Goal: Obtain resource: Download file/media

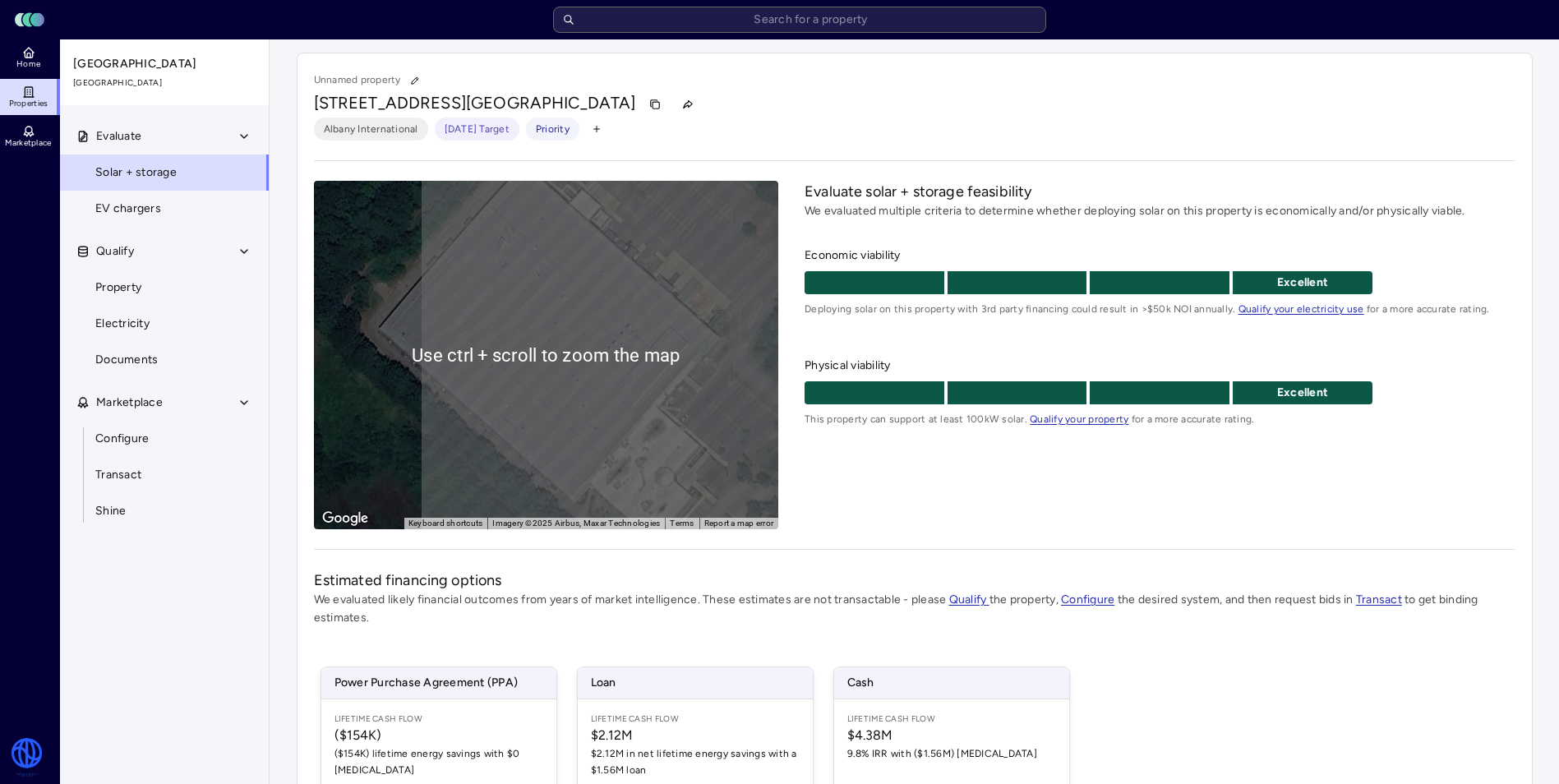
click at [902, 485] on div "Evaluate solar + storage feasibility We evaluated multiple criteria to determin…" at bounding box center [1159, 354] width 710 height 348
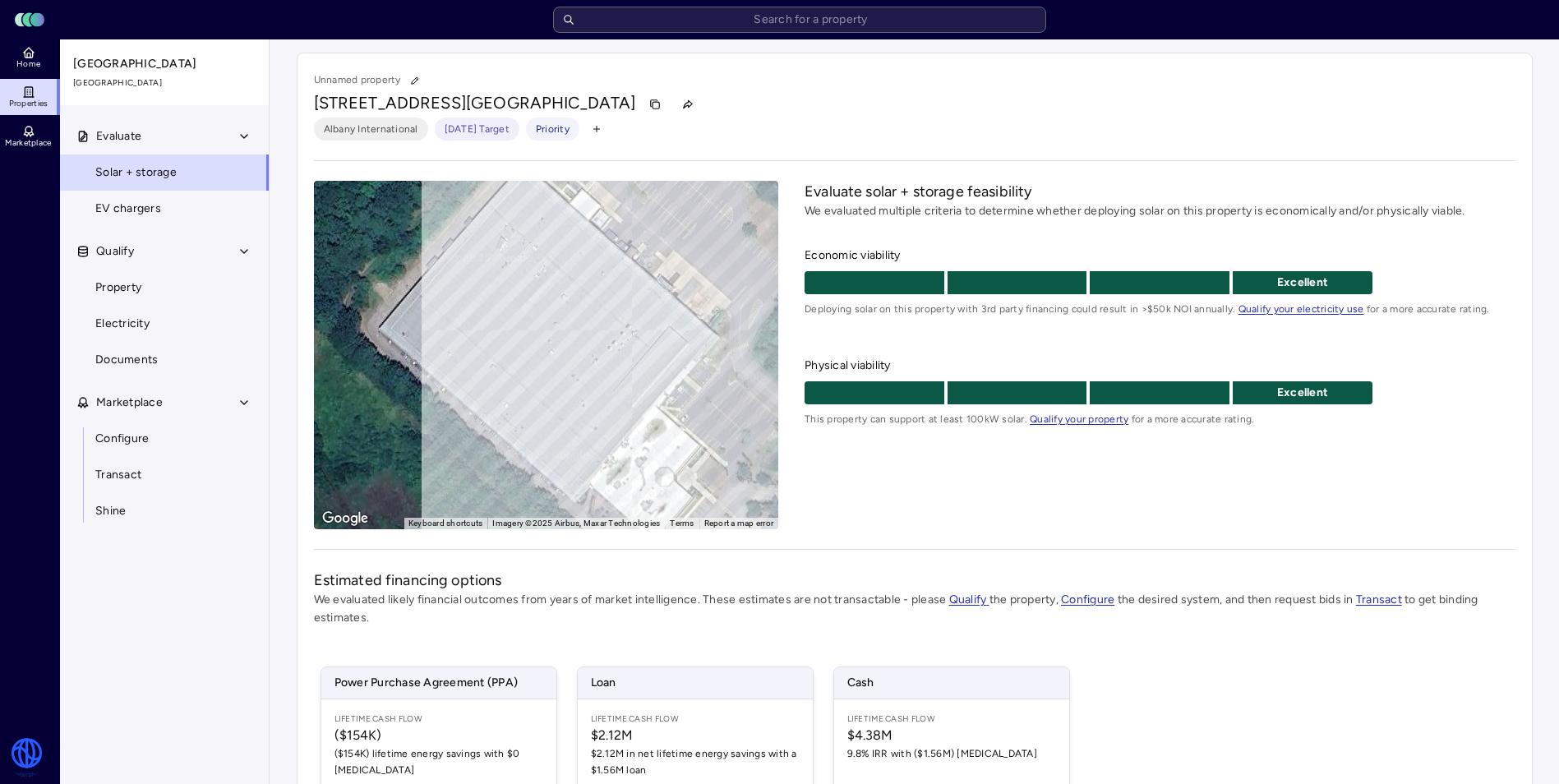
click at [604, 396] on div "To activate drag with keyboard, press Alt + Enter. Once in keyboard drag state,…" at bounding box center [547, 354] width 465 height 348
click at [667, 422] on div "To activate drag with keyboard, press Alt + Enter. Once in keyboard drag state,…" at bounding box center [547, 354] width 465 height 348
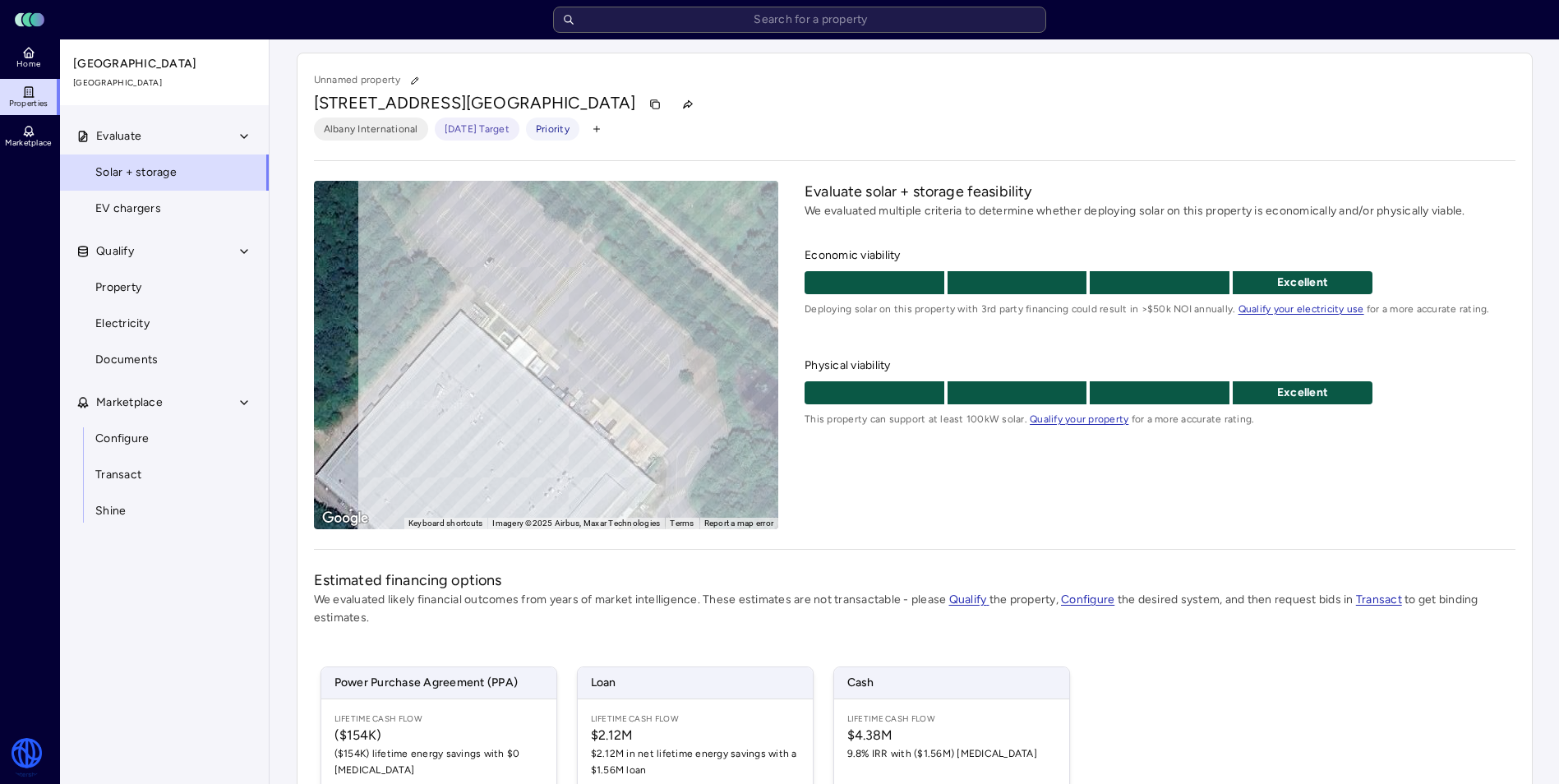
drag, startPoint x: 612, startPoint y: 361, endPoint x: 548, endPoint y: 511, distance: 163.1
click at [548, 511] on div "To activate drag with keyboard, press Alt + Enter. Once in keyboard drag state,…" at bounding box center [547, 354] width 465 height 348
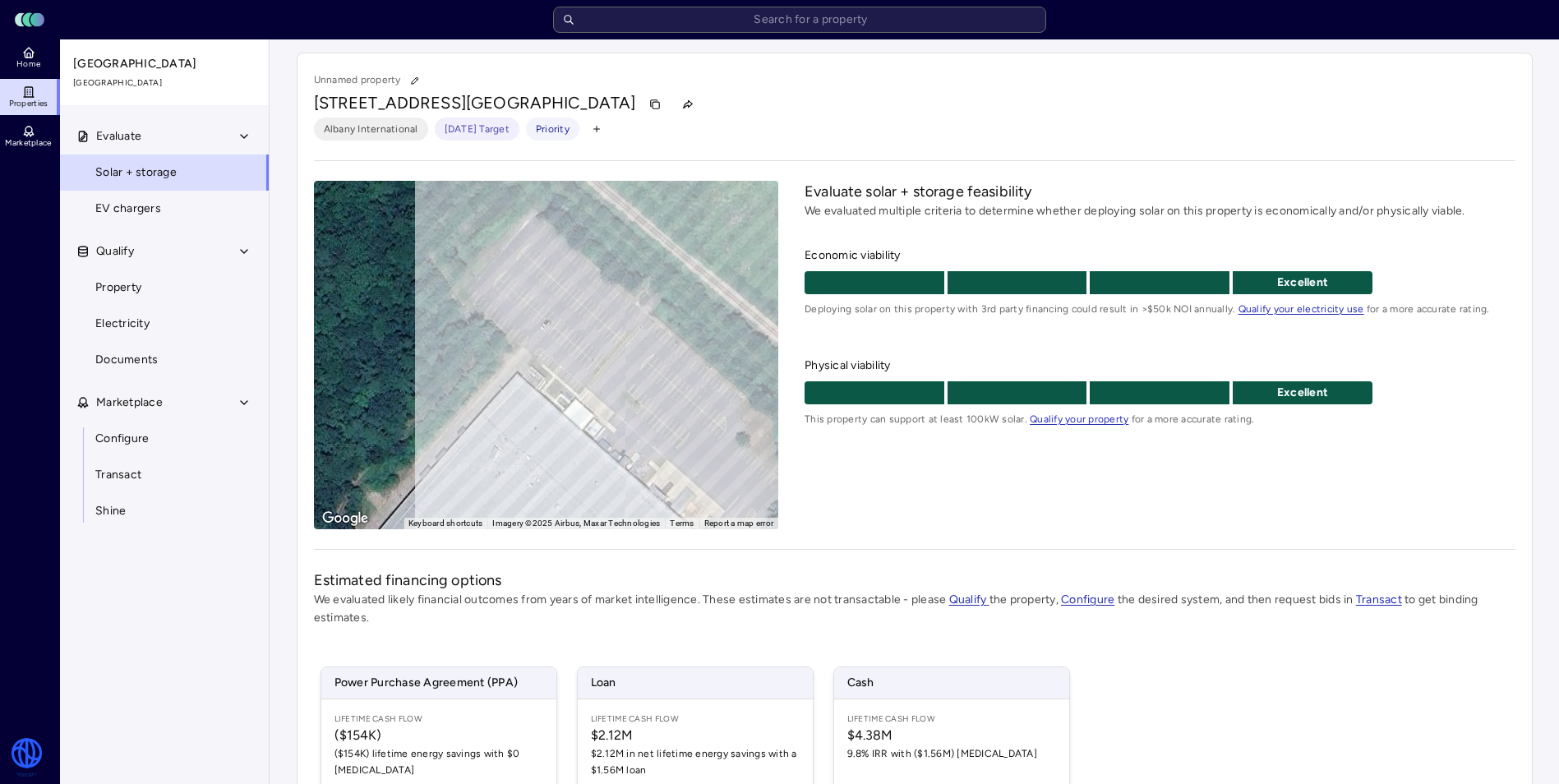
drag, startPoint x: 516, startPoint y: 347, endPoint x: 582, endPoint y: 393, distance: 80.4
click at [576, 410] on div "To activate drag with keyboard, press Alt + Enter. Once in keyboard drag state,…" at bounding box center [547, 354] width 465 height 348
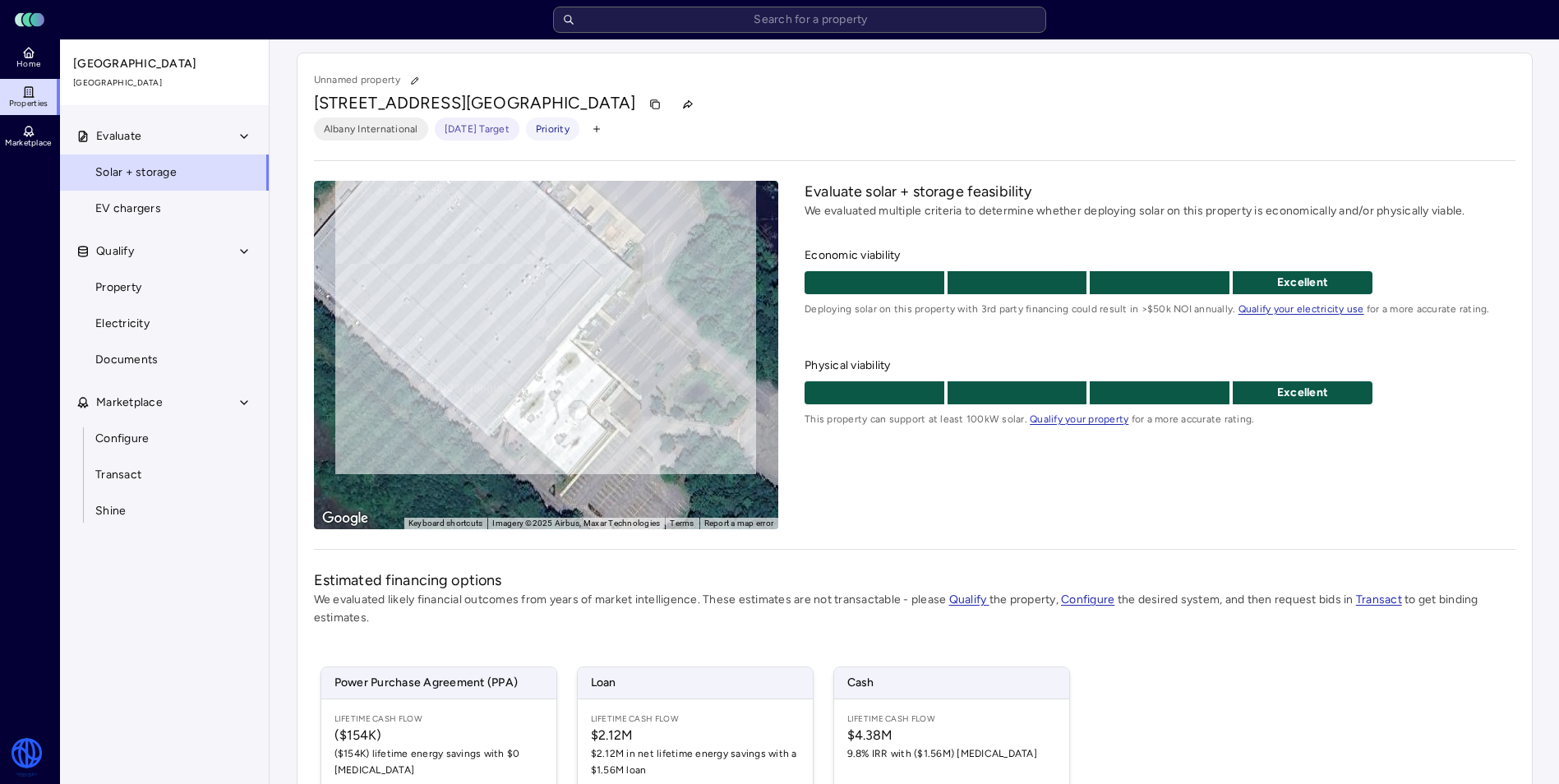
drag, startPoint x: 584, startPoint y: 389, endPoint x: 518, endPoint y: 99, distance: 297.4
click at [515, 99] on div "Unnamed property [STREET_ADDRESS] International [DATE] Target Priority ← Move l…" at bounding box center [914, 527] width 1236 height 949
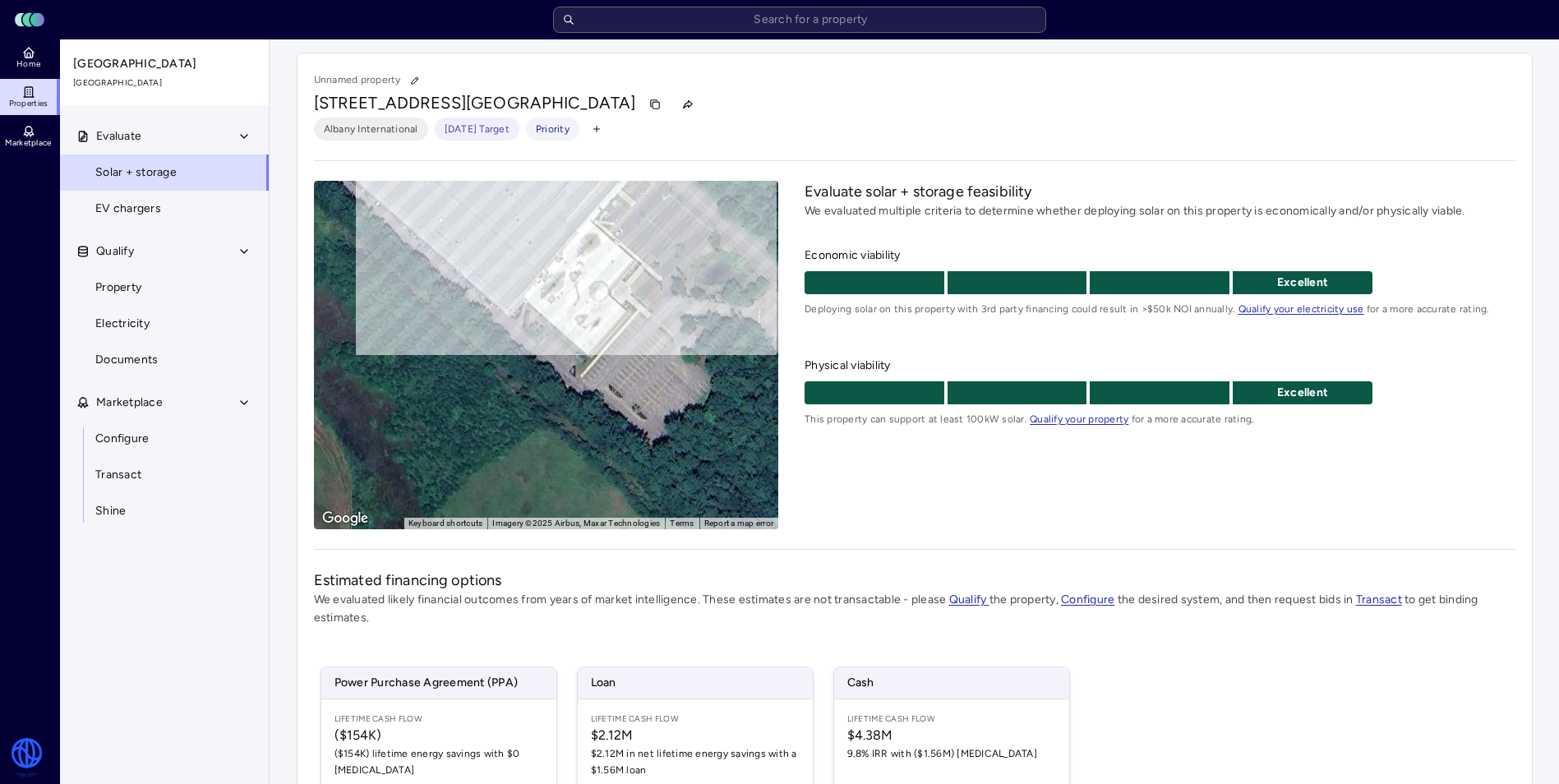
drag, startPoint x: 551, startPoint y: 347, endPoint x: 539, endPoint y: 202, distance: 145.5
click at [539, 202] on div "To activate drag with keyboard, press Alt + Enter. Once in keyboard drag state,…" at bounding box center [547, 354] width 465 height 348
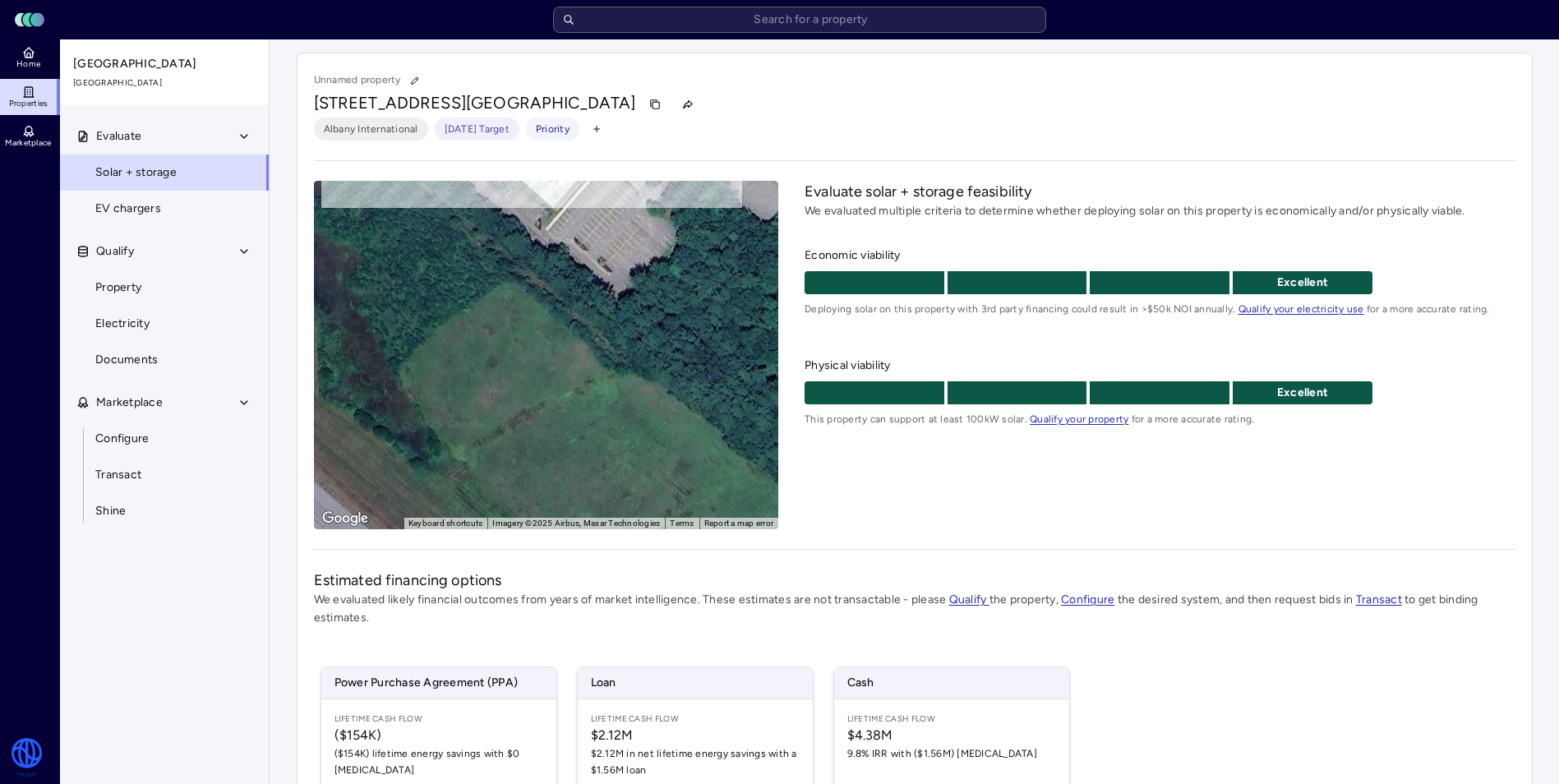
drag, startPoint x: 488, startPoint y: 258, endPoint x: 447, endPoint y: 226, distance: 52.0
click at [447, 227] on div "To activate drag with keyboard, press Alt + Enter. Once in keyboard drag state,…" at bounding box center [547, 354] width 465 height 348
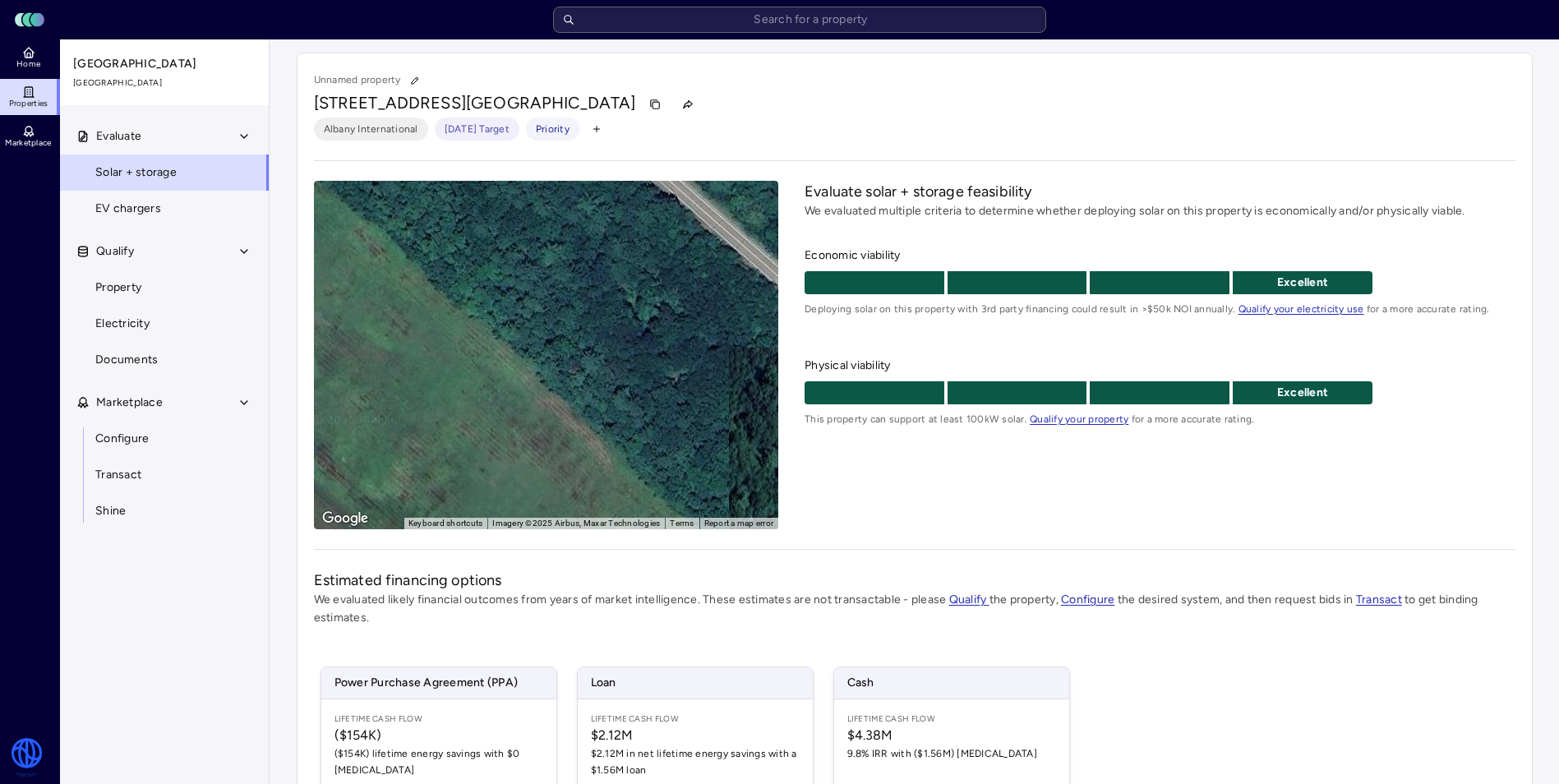
drag, startPoint x: 504, startPoint y: 243, endPoint x: 457, endPoint y: 216, distance: 54.2
click at [485, 230] on div "To activate drag with keyboard, press Alt + Enter. Once in keyboard drag state,…" at bounding box center [547, 354] width 465 height 348
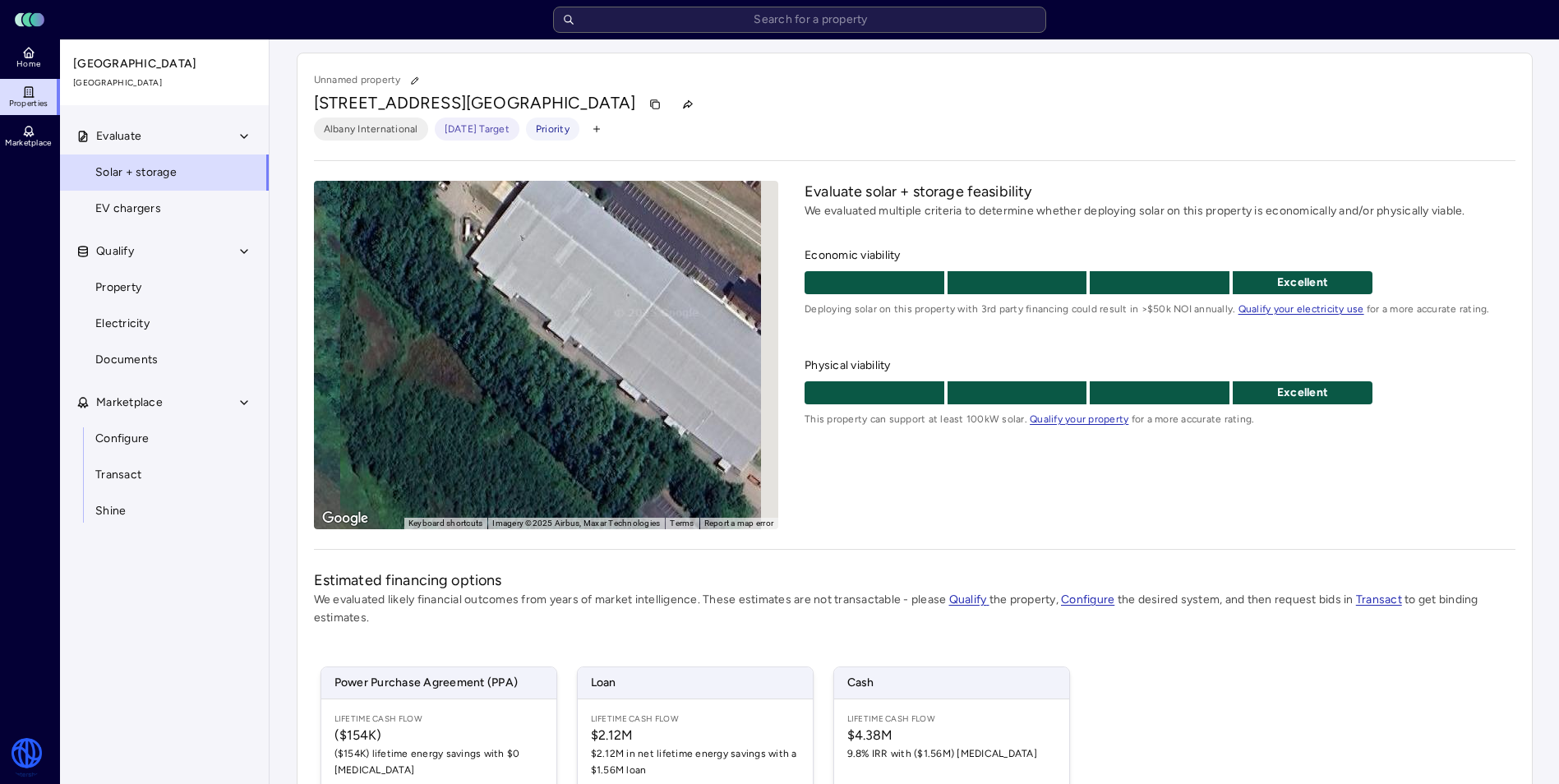
drag, startPoint x: 583, startPoint y: 323, endPoint x: 513, endPoint y: 281, distance: 81.6
click at [514, 281] on div "To activate drag with keyboard, press Alt + Enter. Once in keyboard drag state,…" at bounding box center [547, 354] width 465 height 348
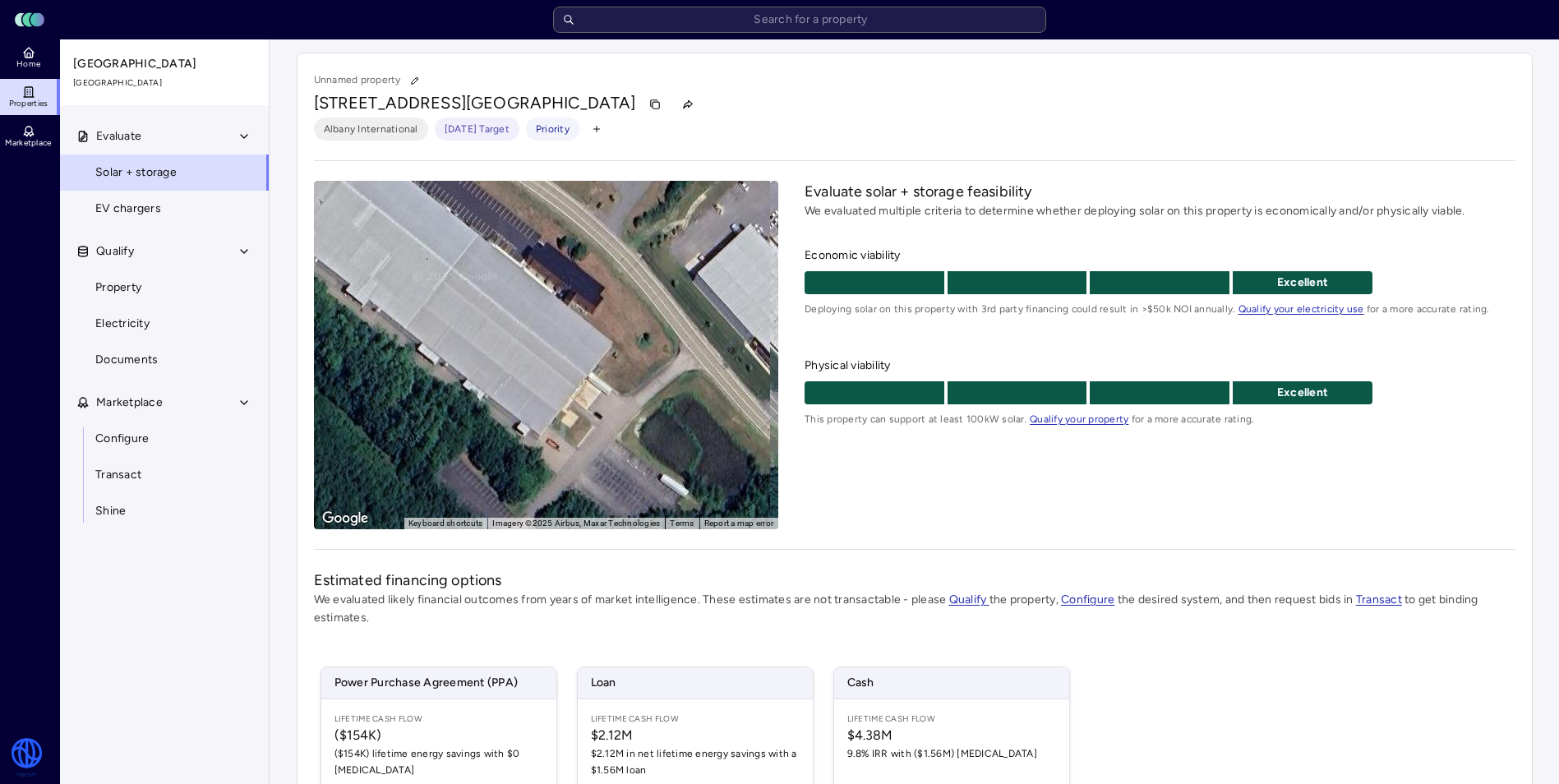
drag, startPoint x: 567, startPoint y: 389, endPoint x: 632, endPoint y: 478, distance: 110.2
click at [628, 477] on div "To activate drag with keyboard, press Alt + Enter. Once in keyboard drag state,…" at bounding box center [547, 354] width 465 height 348
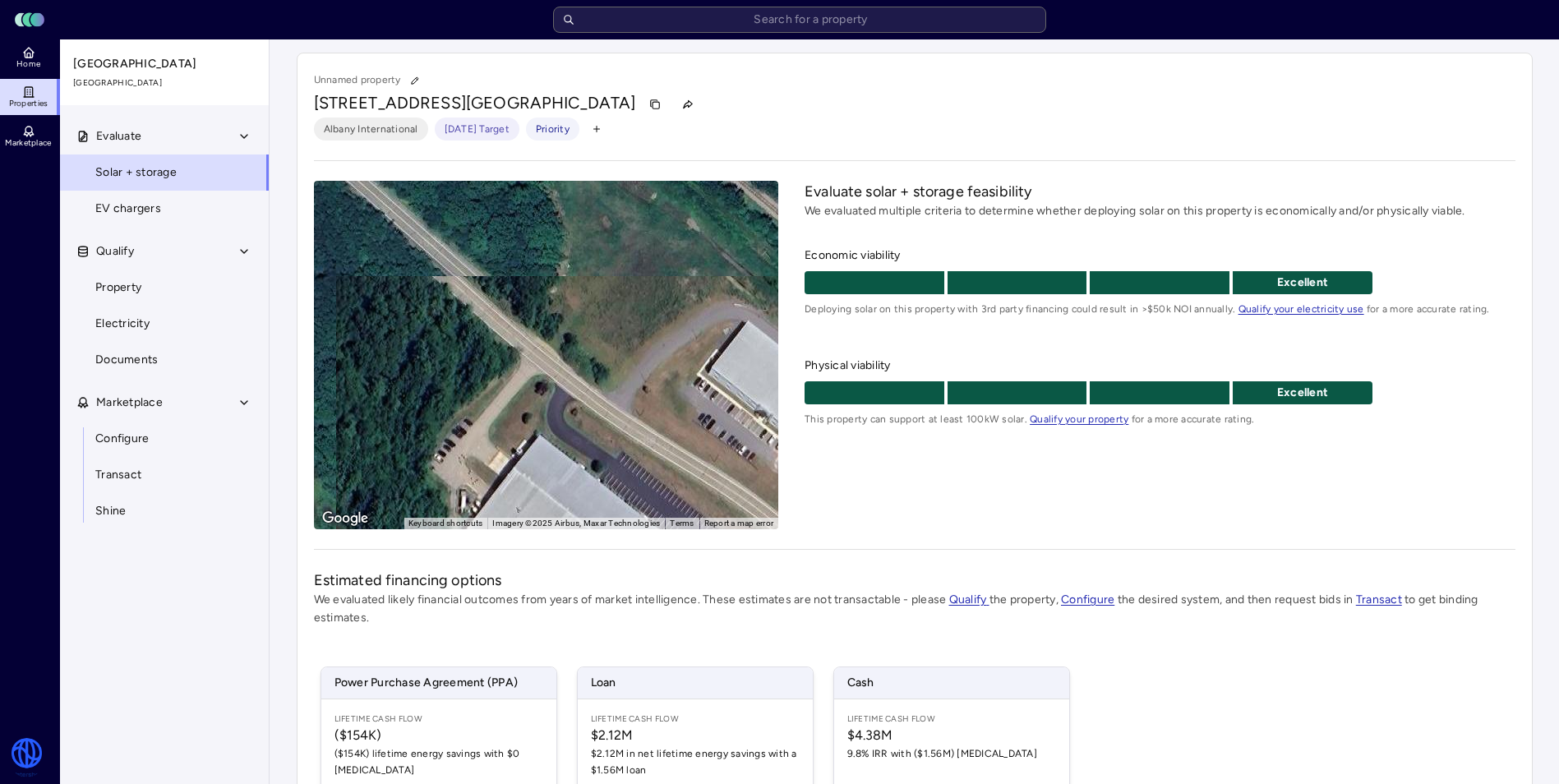
drag, startPoint x: 538, startPoint y: 456, endPoint x: 629, endPoint y: 496, distance: 99.4
click at [595, 498] on div "To activate drag with keyboard, press Alt + Enter. Once in keyboard drag state,…" at bounding box center [547, 354] width 465 height 348
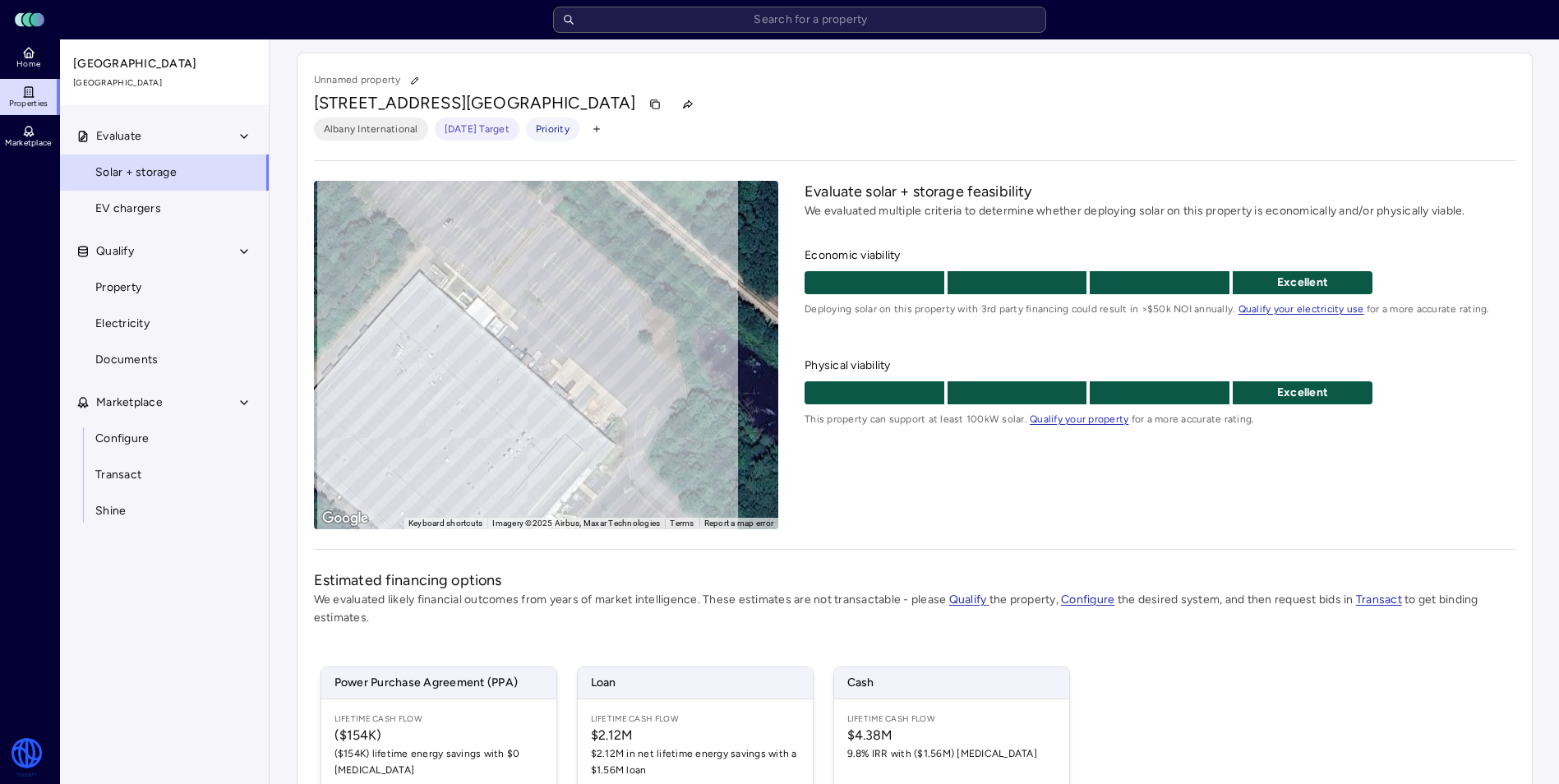
drag, startPoint x: 610, startPoint y: 434, endPoint x: 628, endPoint y: 554, distance: 121.3
click at [630, 555] on div "Unnamed property [STREET_ADDRESS] International [DATE] Target Priority ← Move l…" at bounding box center [914, 527] width 1236 height 949
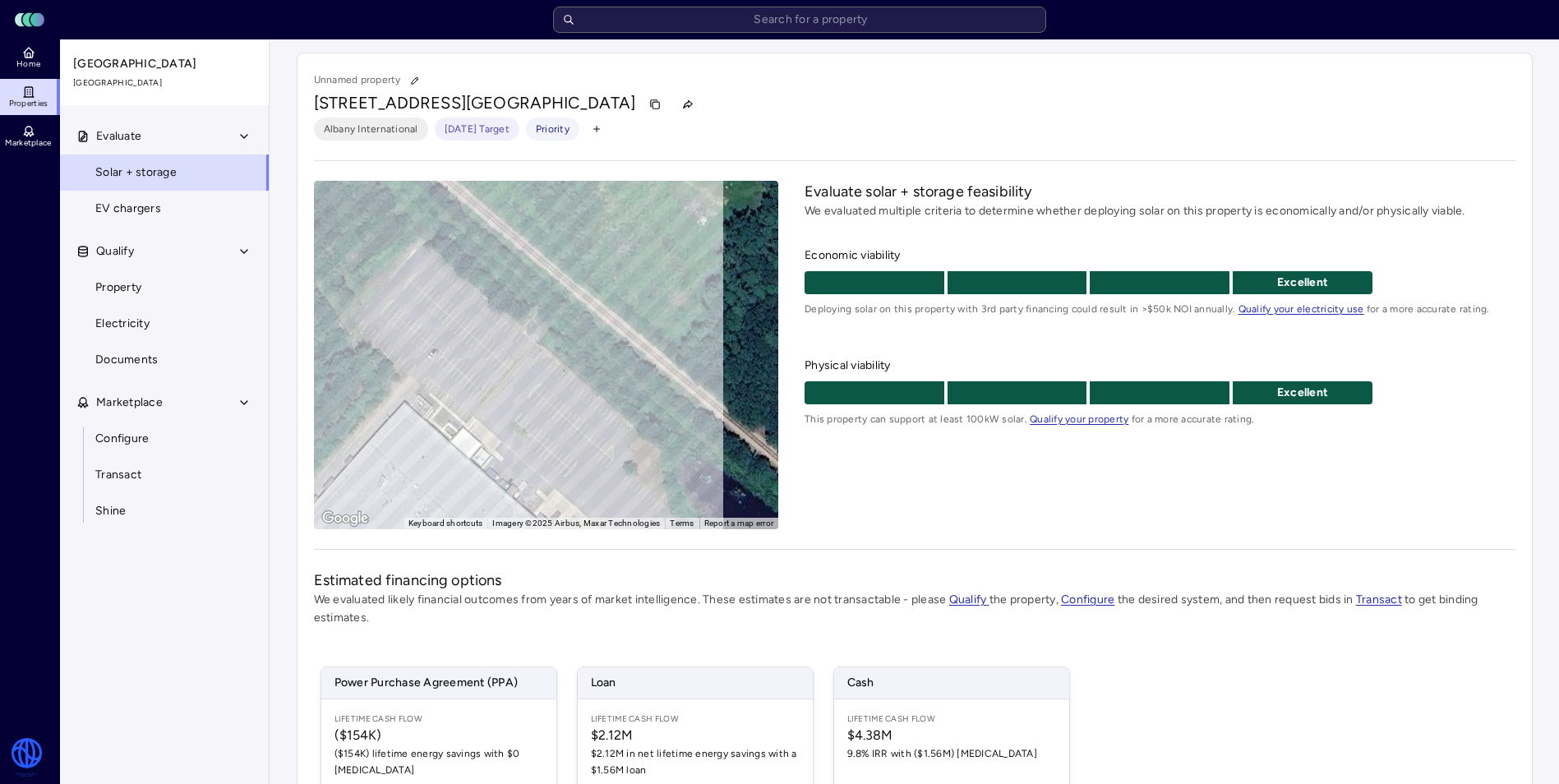
click at [483, 369] on div "To activate drag with keyboard, press Alt + Enter. Once in keyboard drag state,…" at bounding box center [547, 354] width 465 height 348
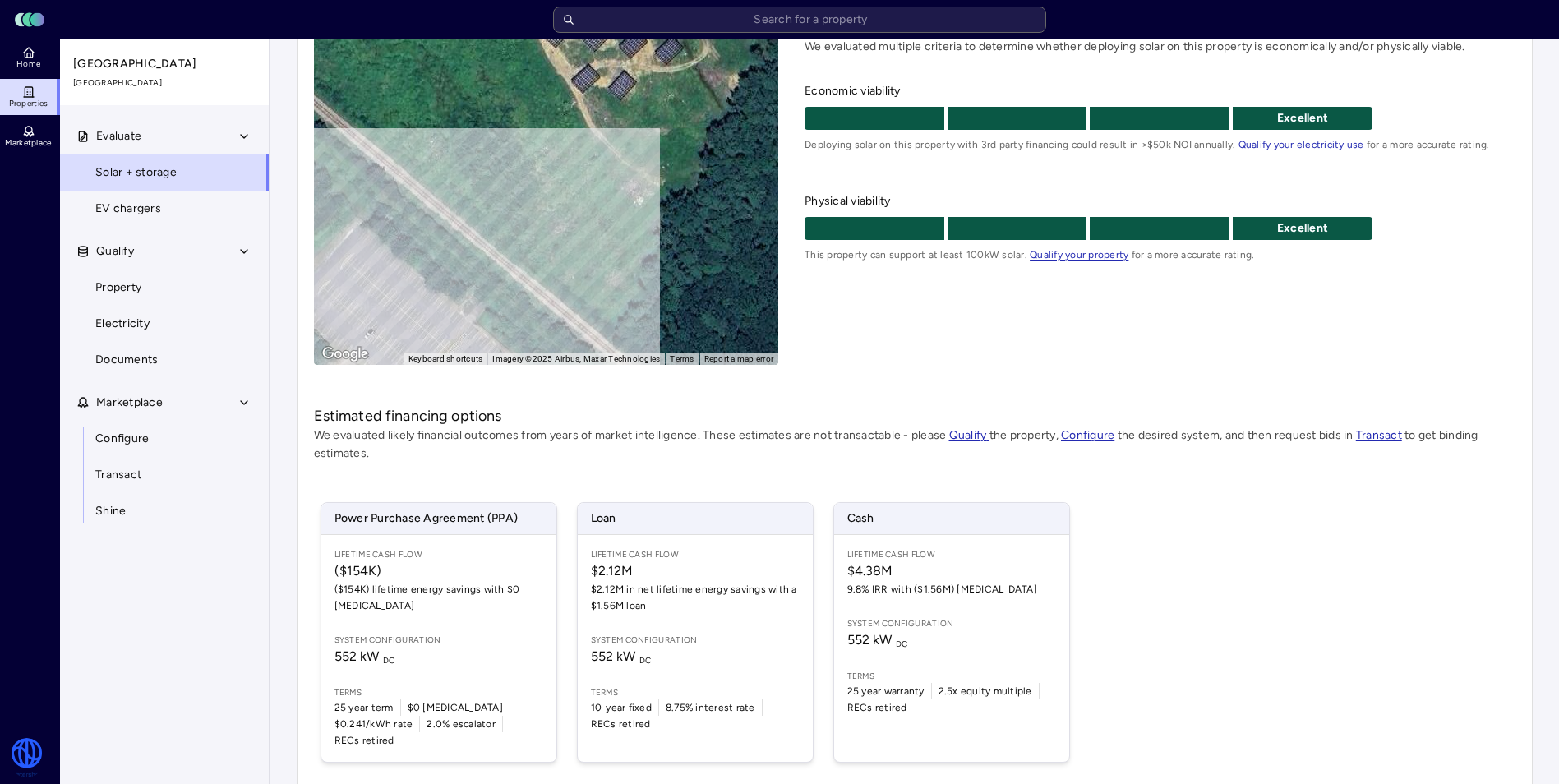
drag, startPoint x: 629, startPoint y: 146, endPoint x: 568, endPoint y: 292, distance: 158.2
click at [563, 303] on div "To activate drag with keyboard, press Alt + Enter. Once in keyboard drag state,…" at bounding box center [547, 190] width 465 height 348
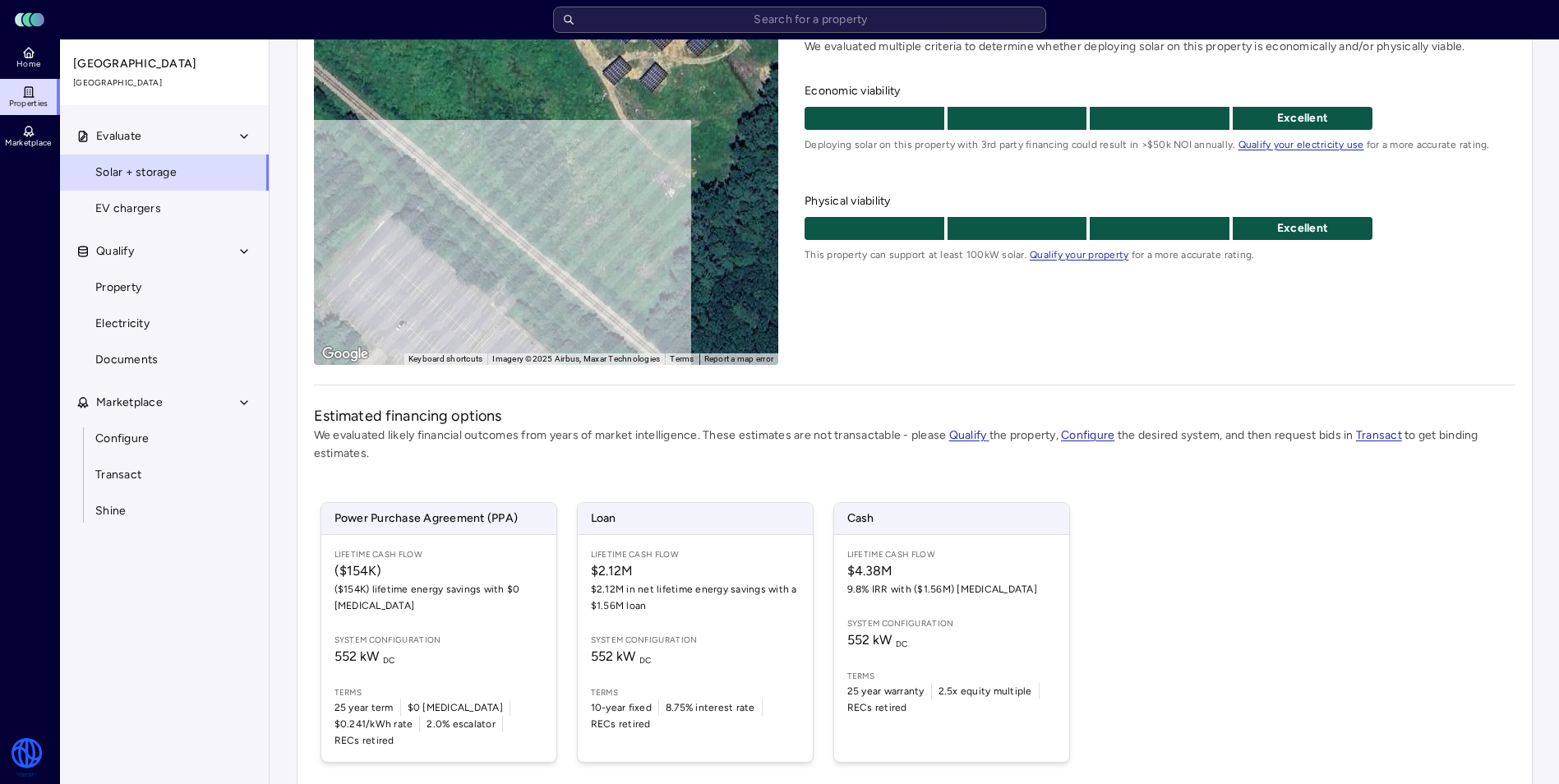
drag, startPoint x: 580, startPoint y: 119, endPoint x: 626, endPoint y: 66, distance: 70.2
click at [626, 66] on div "To activate drag with keyboard, press Alt + Enter. Once in keyboard drag state,…" at bounding box center [547, 190] width 465 height 348
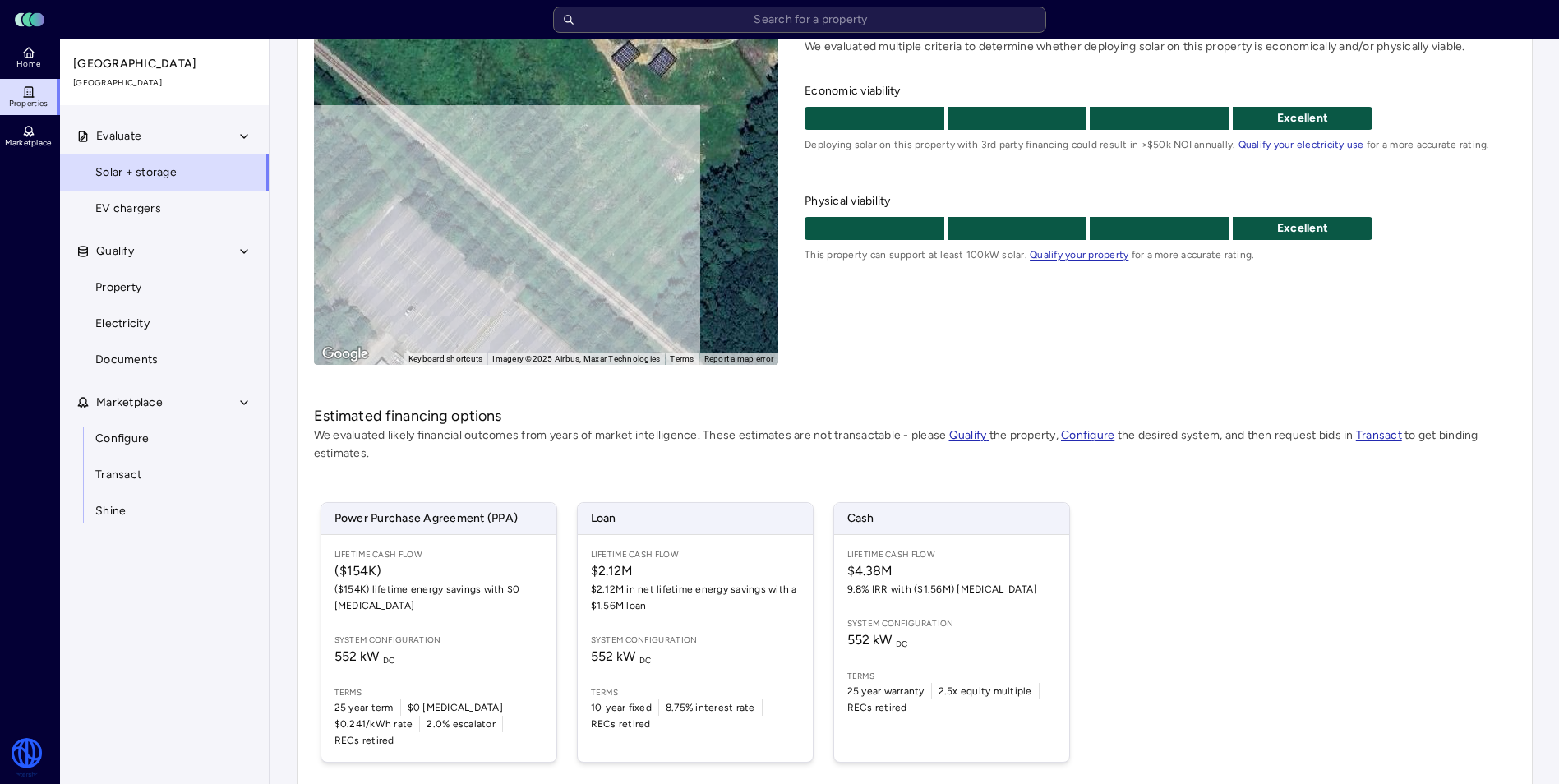
drag, startPoint x: 672, startPoint y: 240, endPoint x: 669, endPoint y: 125, distance: 115.0
click at [669, 125] on div "To activate drag with keyboard, press Alt + Enter. Once in keyboard drag state,…" at bounding box center [547, 190] width 465 height 348
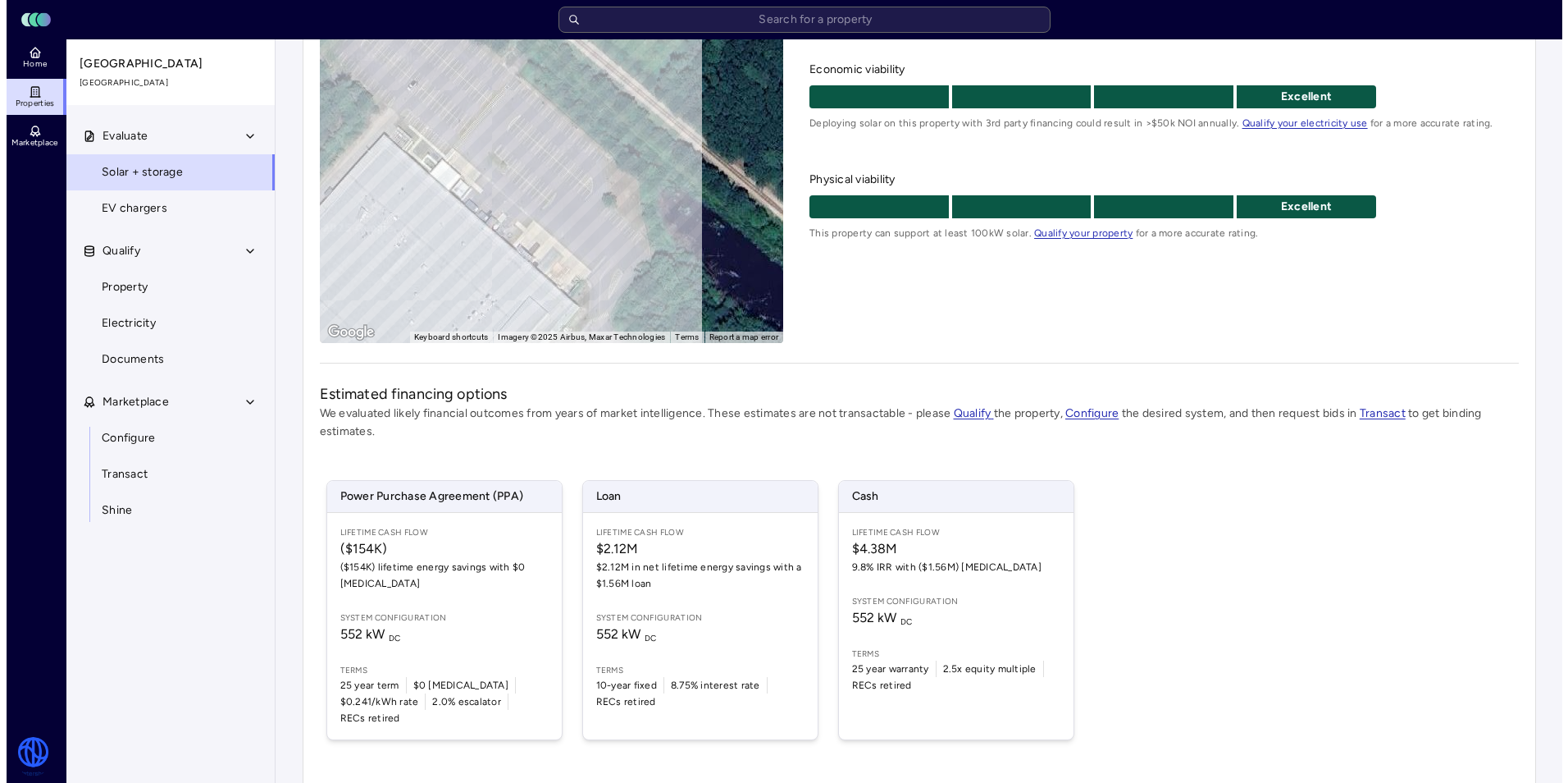
scroll to position [214, 0]
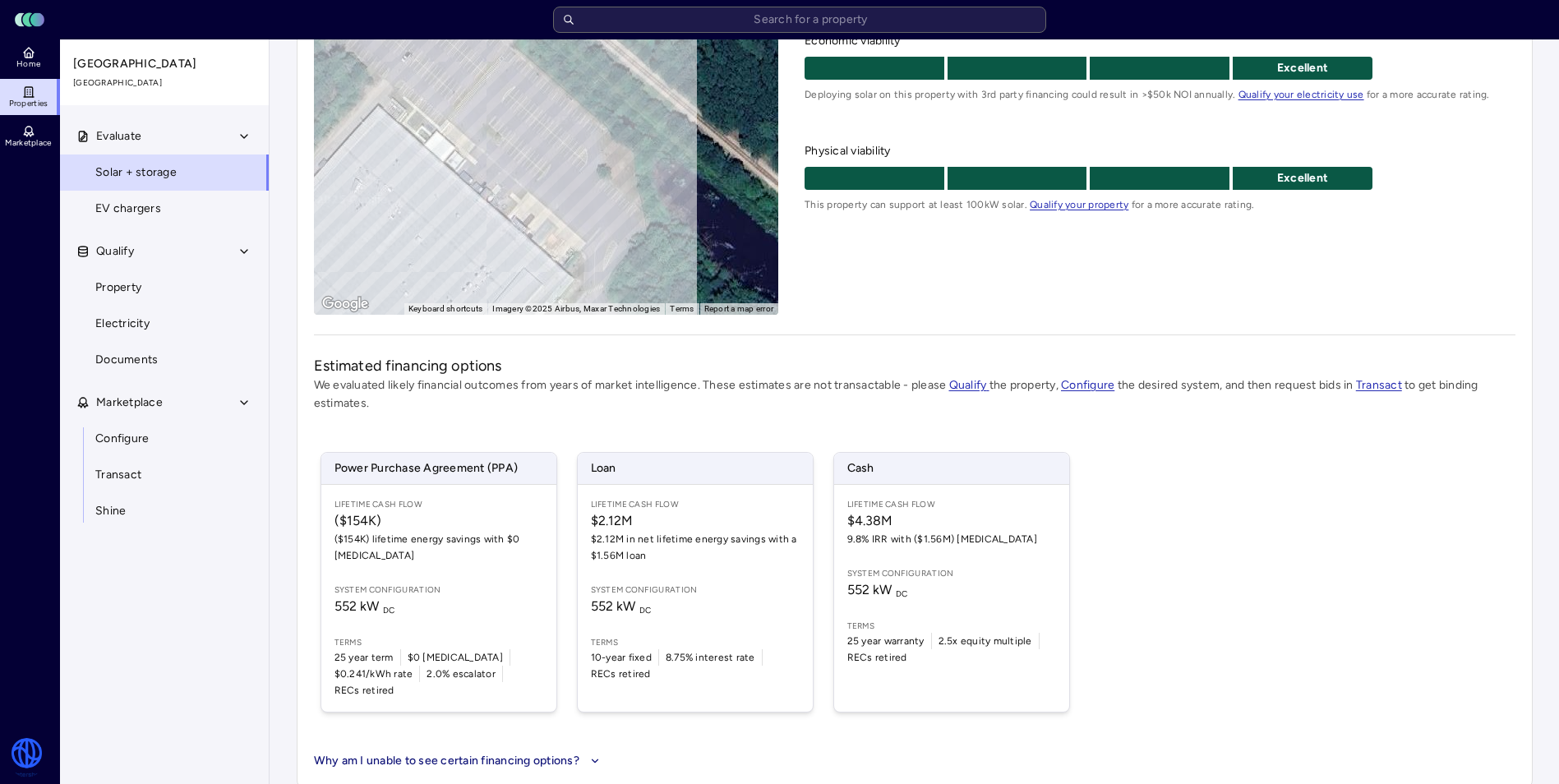
click at [897, 464] on span "Cash" at bounding box center [952, 468] width 235 height 32
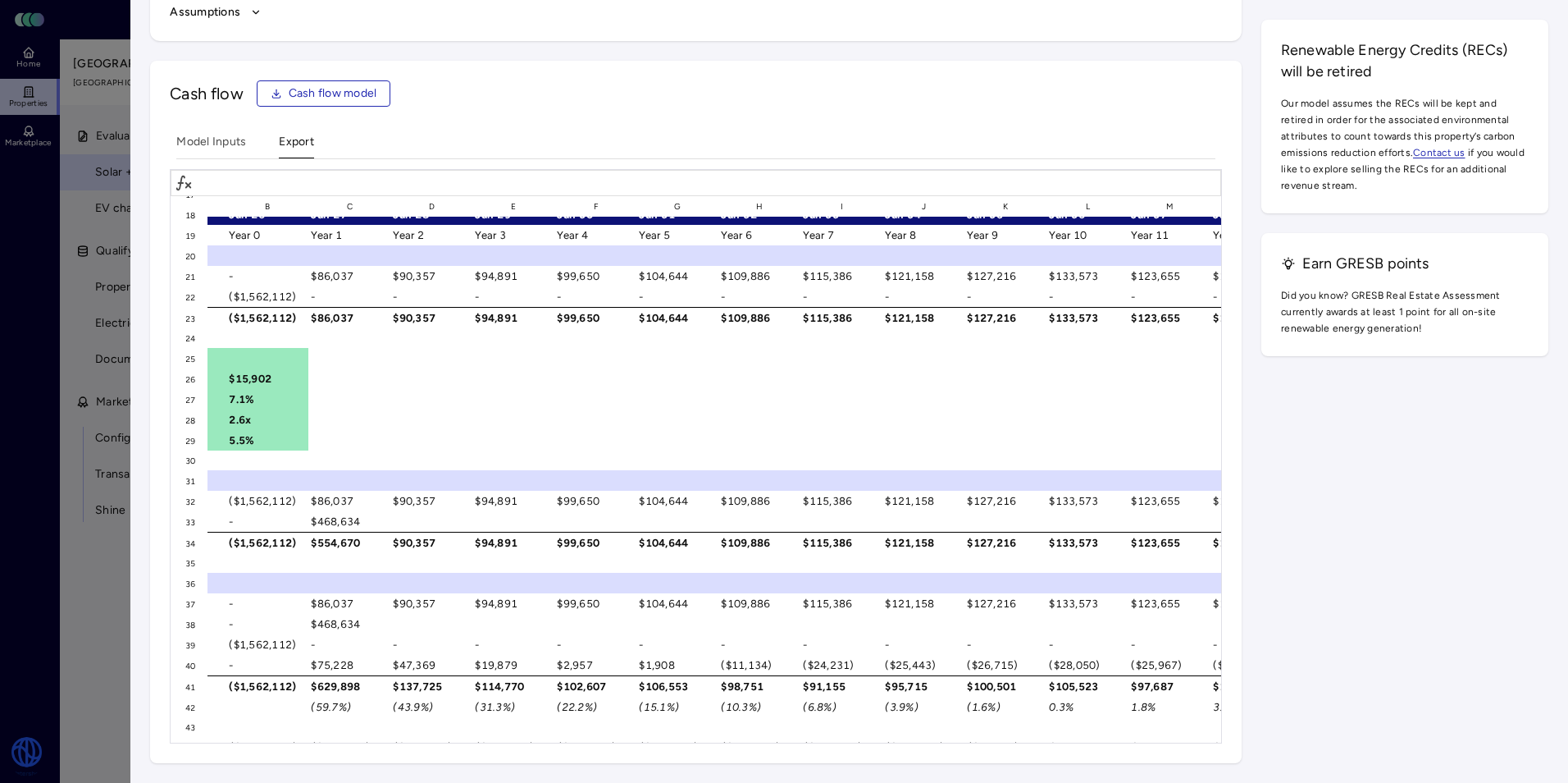
scroll to position [361, 190]
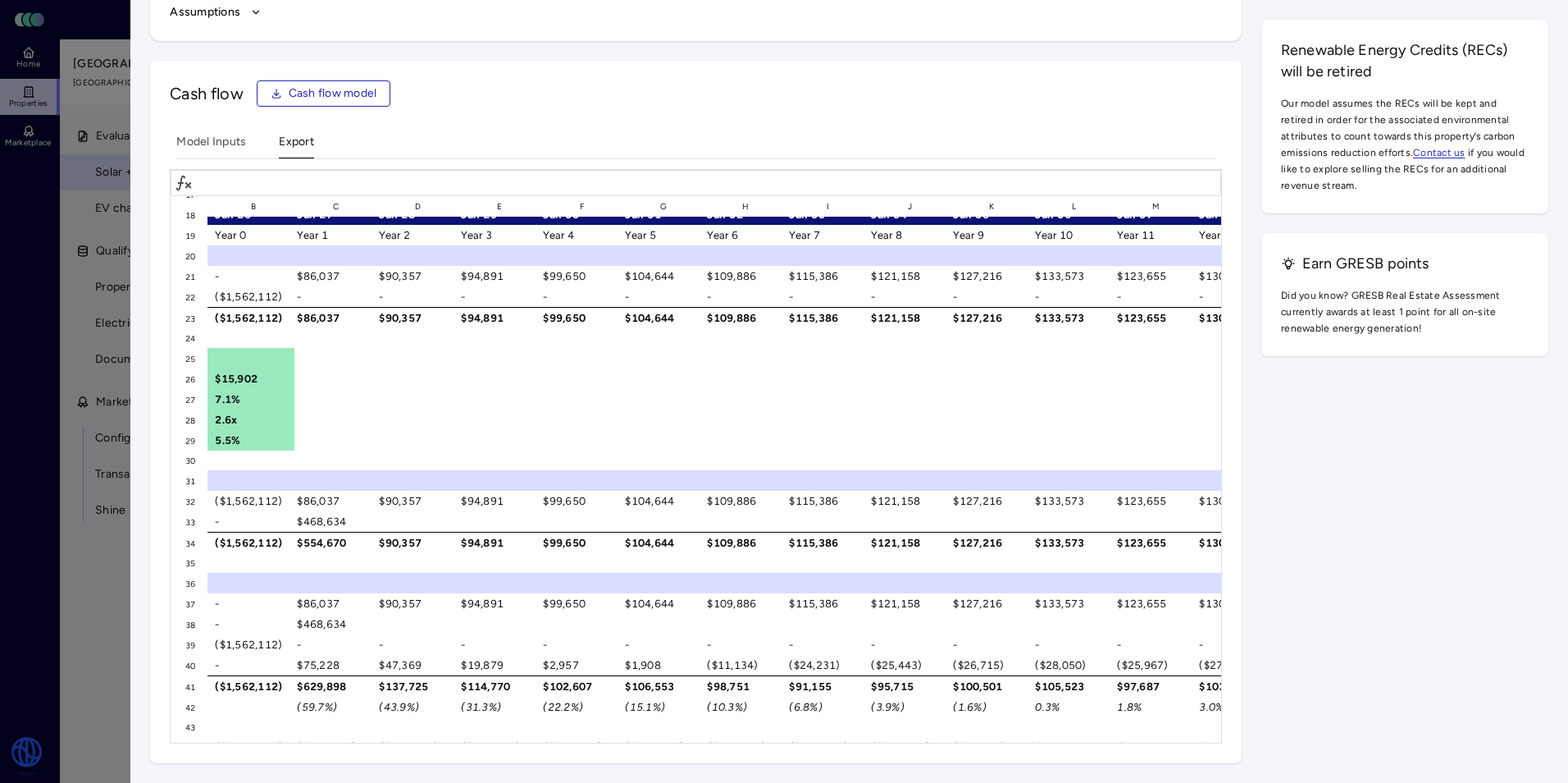
click at [312, 146] on button "Export" at bounding box center [296, 145] width 35 height 25
click at [289, 138] on button "Export" at bounding box center [296, 145] width 35 height 25
click at [305, 85] on span "Cash flow model" at bounding box center [333, 93] width 88 height 18
click at [1363, 511] on div "Impact over system lifetime Energy imports 18% 0 Wh 500 MWh 1 GWh 1.5 GWh 2 GWh…" at bounding box center [848, 154] width 1398 height 1217
